Goal: Find specific page/section: Find specific page/section

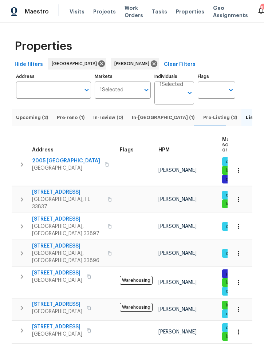
scroll to position [0, 48]
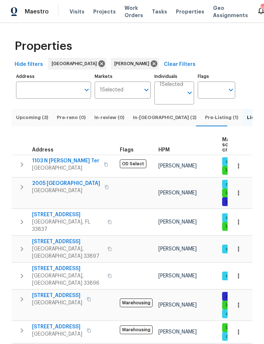
click at [29, 122] on span "Upcoming (3)" at bounding box center [32, 118] width 32 height 8
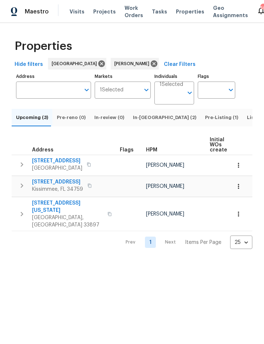
click at [205, 122] on span "Pre-Listing (1)" at bounding box center [221, 118] width 33 height 8
